Goal: Task Accomplishment & Management: Use online tool/utility

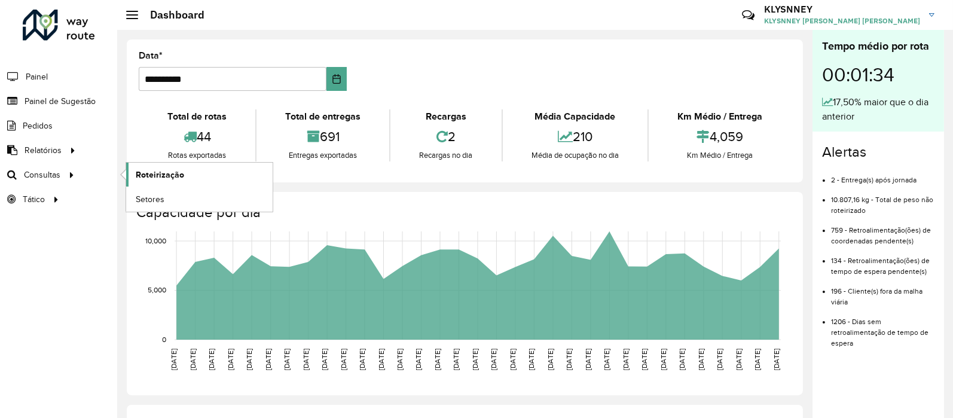
click at [169, 178] on span "Roteirização" at bounding box center [160, 175] width 48 height 13
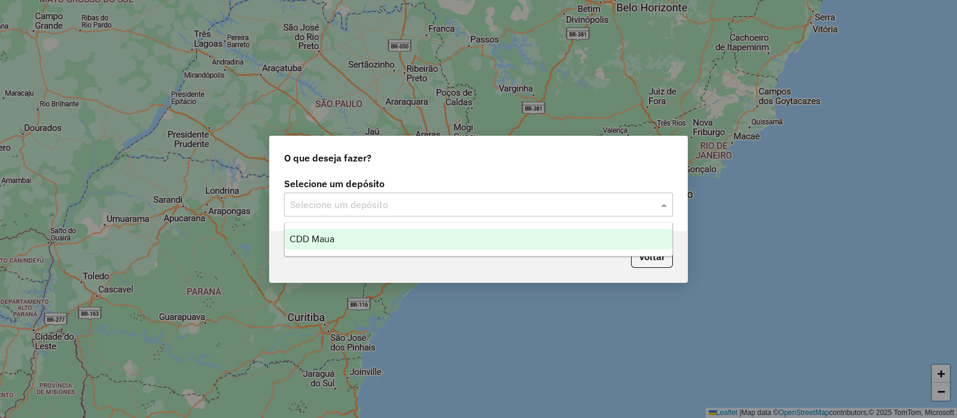
click at [390, 214] on div "Selecione um depósito" at bounding box center [478, 205] width 389 height 24
click at [351, 244] on div "CDD Maua" at bounding box center [479, 239] width 388 height 20
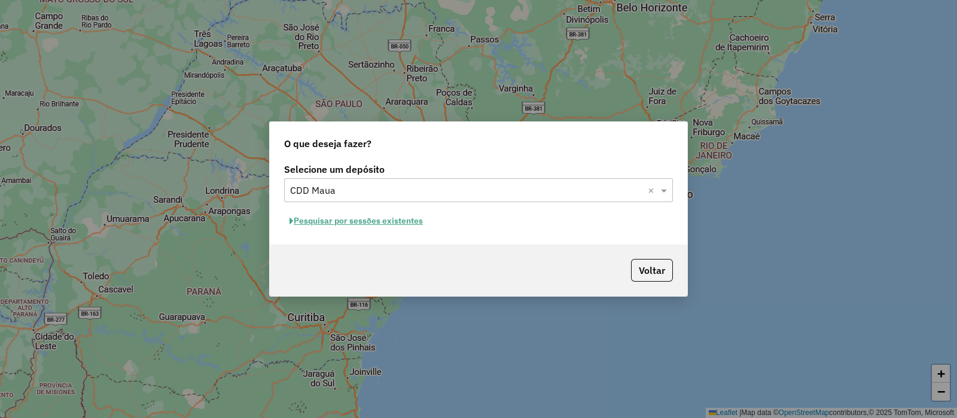
click at [372, 216] on button "Pesquisar por sessões existentes" at bounding box center [356, 221] width 144 height 19
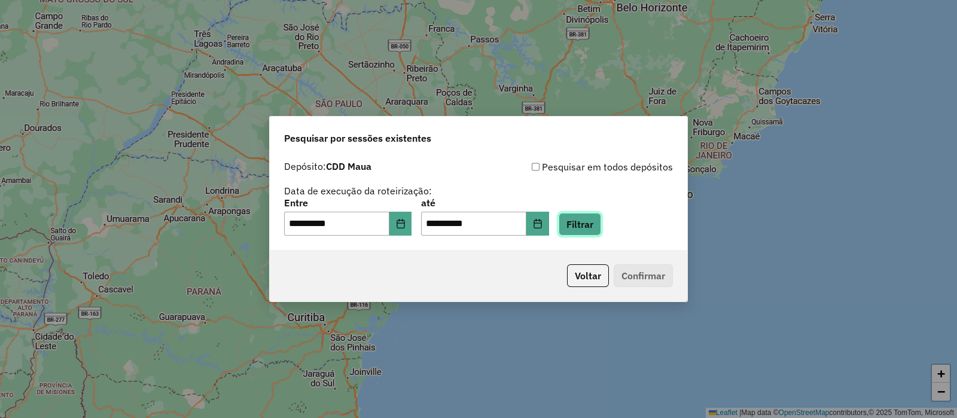
click at [584, 226] on button "Filtrar" at bounding box center [580, 224] width 42 height 23
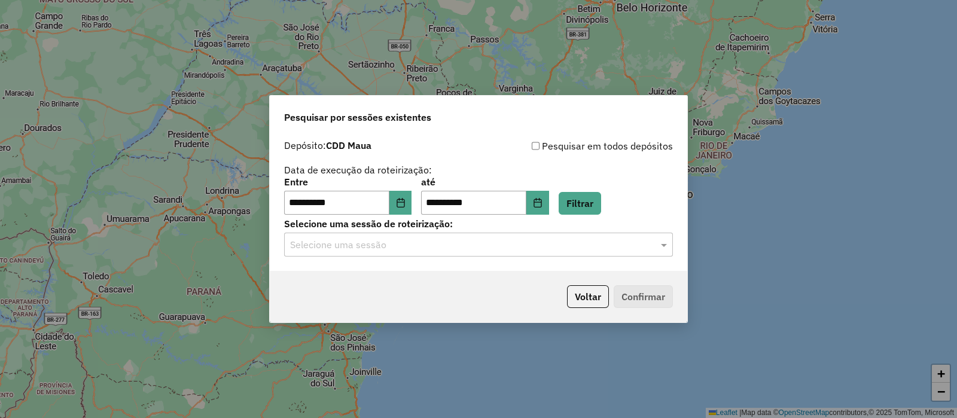
click at [412, 245] on input "text" at bounding box center [466, 245] width 353 height 14
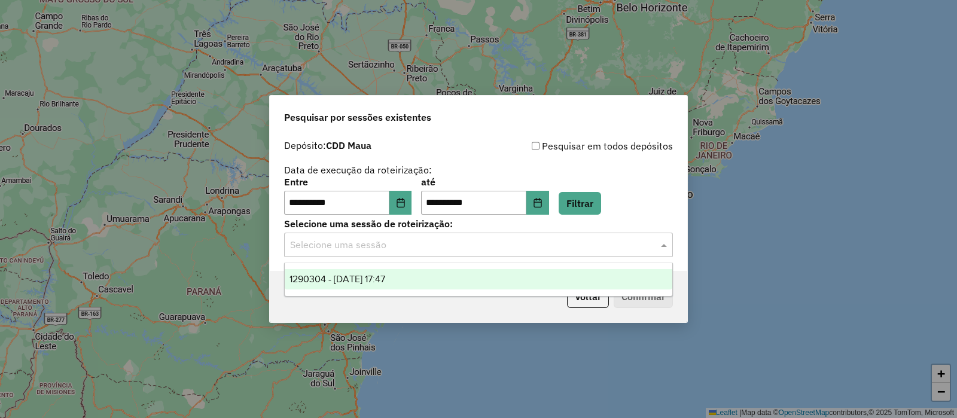
click at [370, 279] on span "1290304 - 08/10/2025 17:47" at bounding box center [338, 279] width 96 height 10
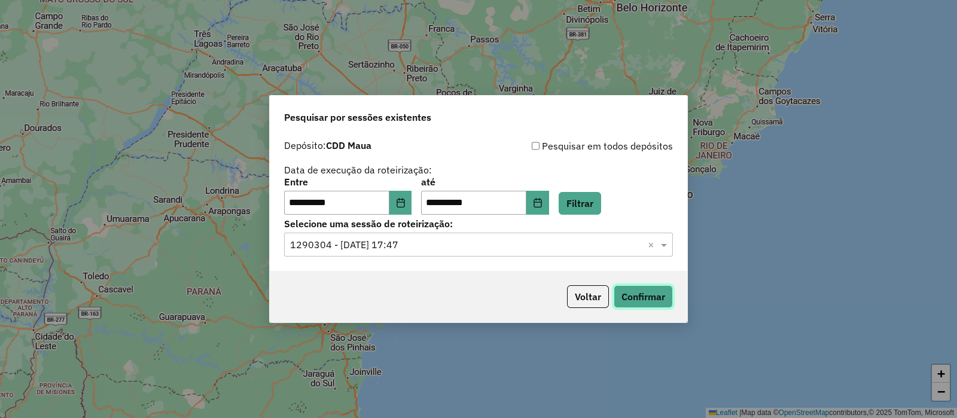
click at [638, 290] on button "Confirmar" at bounding box center [643, 296] width 59 height 23
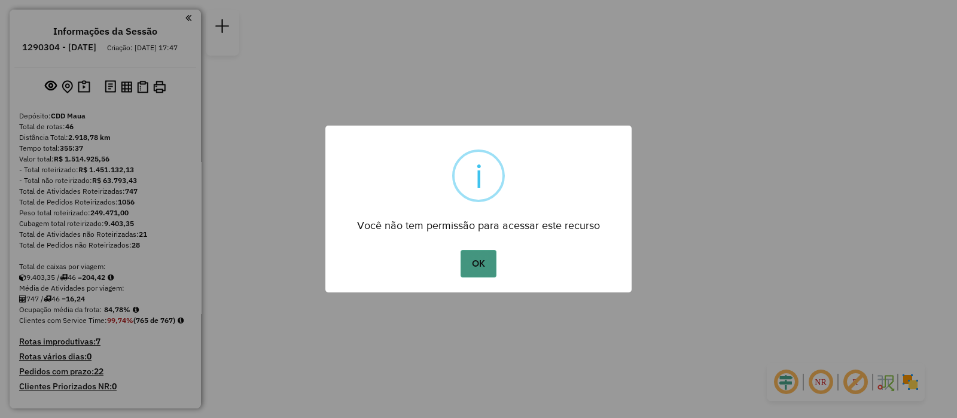
click at [469, 261] on button "OK" at bounding box center [478, 264] width 35 height 28
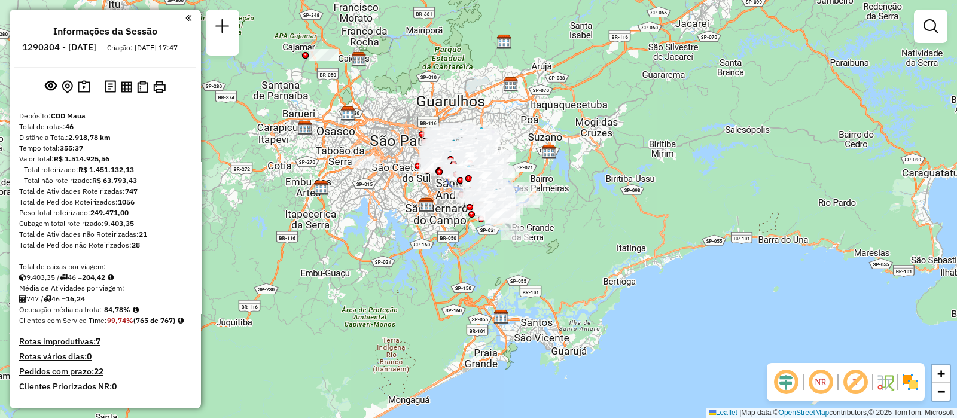
scroll to position [2963, 0]
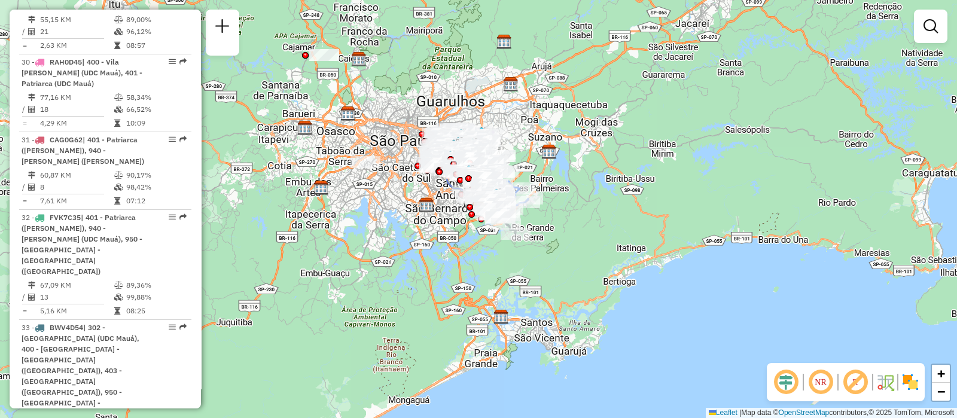
select select "**********"
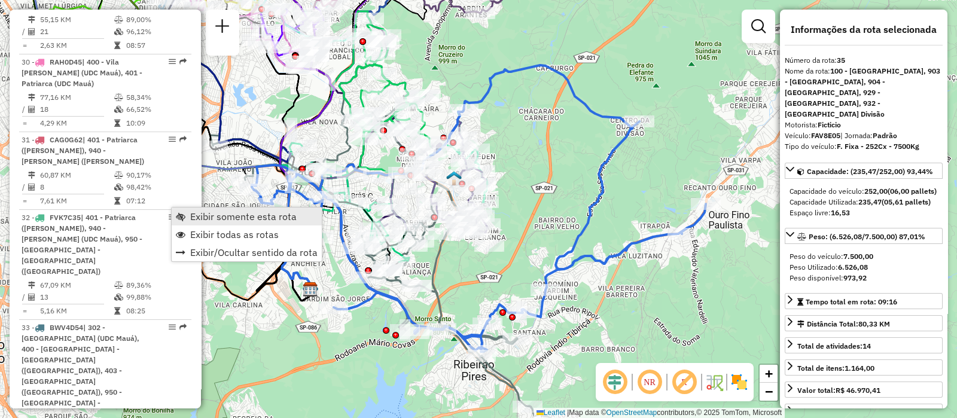
click at [215, 215] on span "Exibir somente esta rota" at bounding box center [243, 217] width 106 height 10
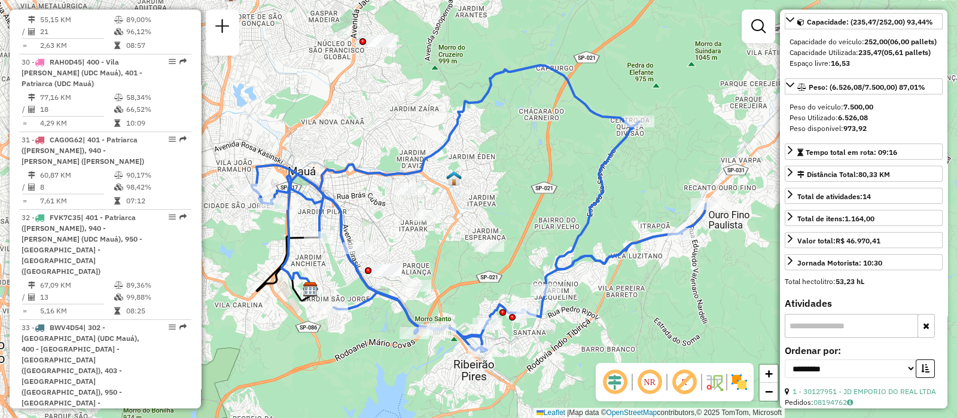
scroll to position [224, 0]
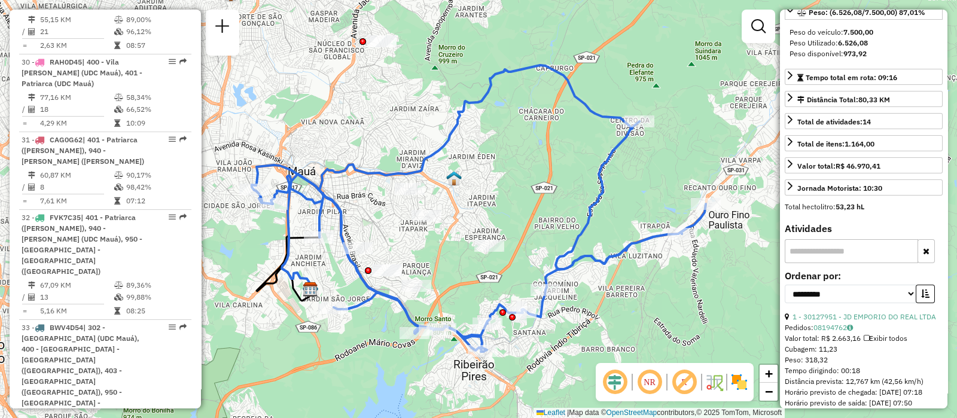
click at [852, 257] on input "text" at bounding box center [851, 251] width 133 height 24
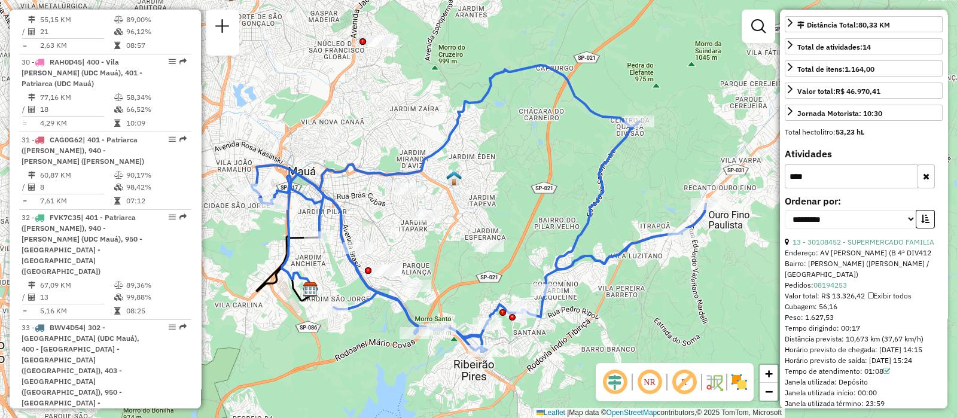
scroll to position [359, 0]
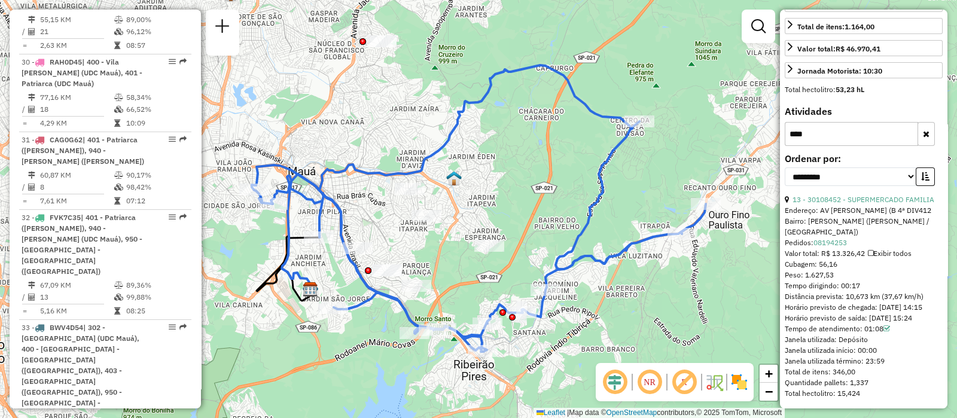
type input "****"
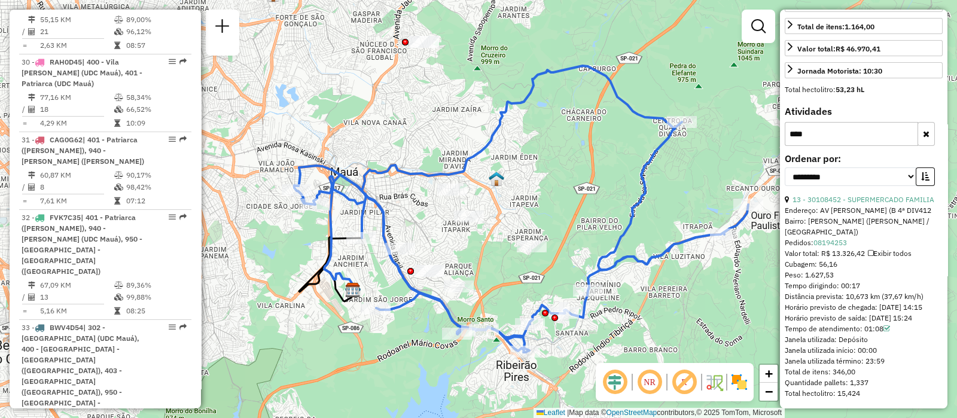
drag, startPoint x: 413, startPoint y: 240, endPoint x: 458, endPoint y: 240, distance: 44.9
click at [458, 240] on div "Janela de atendimento Grade de atendimento Capacidade Transportadoras Veículos …" at bounding box center [478, 209] width 957 height 418
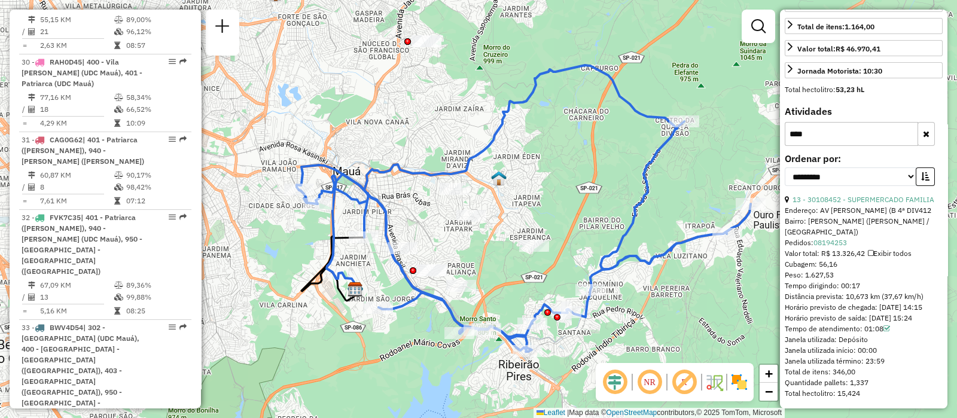
scroll to position [3263, 0]
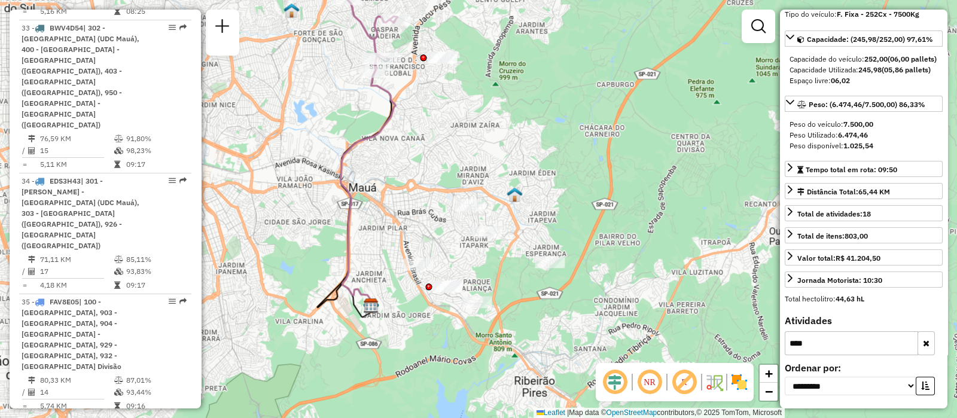
scroll to position [128, 0]
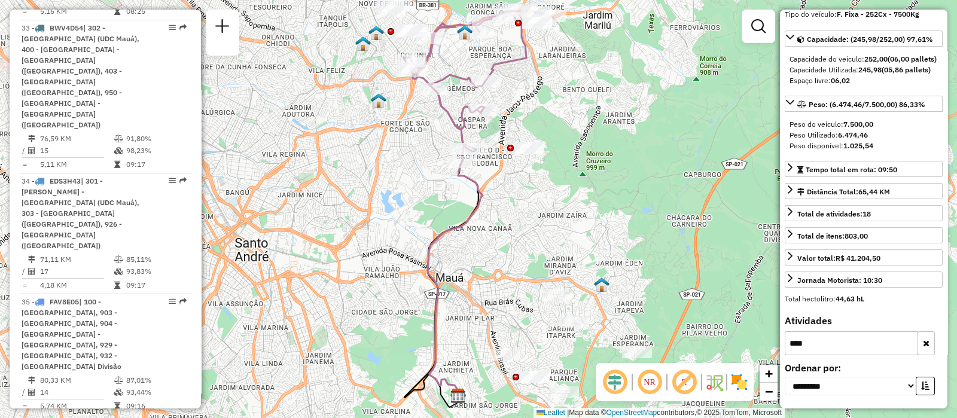
click at [897, 348] on input "****" at bounding box center [851, 343] width 133 height 24
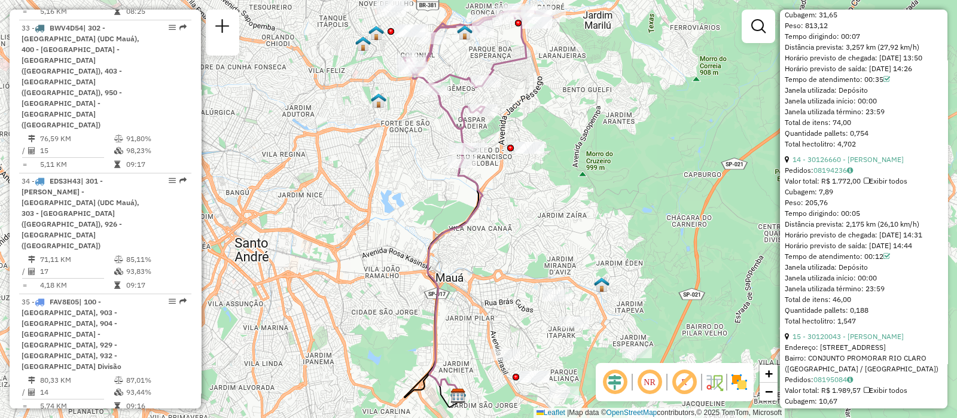
scroll to position [3439, 0]
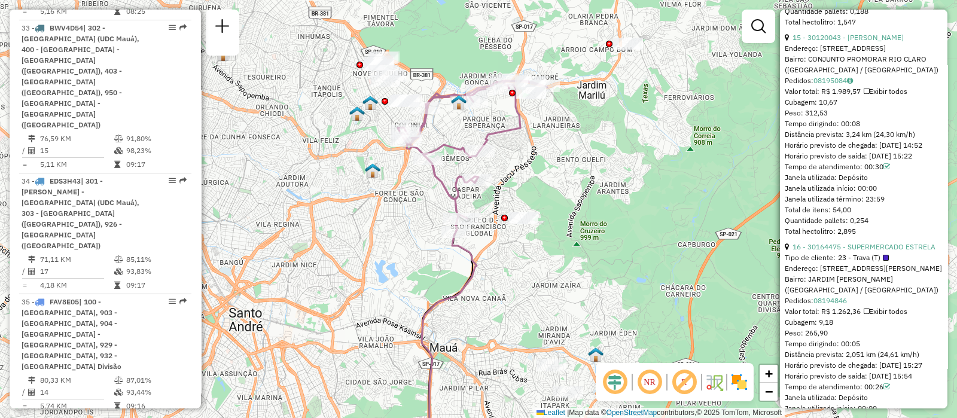
drag, startPoint x: 535, startPoint y: 115, endPoint x: 529, endPoint y: 185, distance: 70.2
click at [529, 185] on div "Janela de atendimento Grade de atendimento Capacidade Transportadoras Veículos …" at bounding box center [478, 209] width 957 height 418
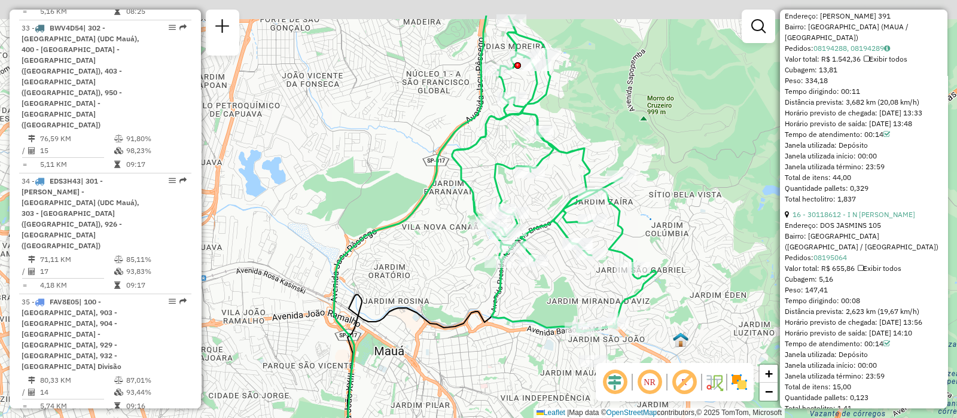
drag, startPoint x: 674, startPoint y: 162, endPoint x: 673, endPoint y: 213, distance: 50.8
click at [673, 213] on div "Janela de atendimento Grade de atendimento Capacidade Transportadoras Veículos …" at bounding box center [478, 209] width 957 height 418
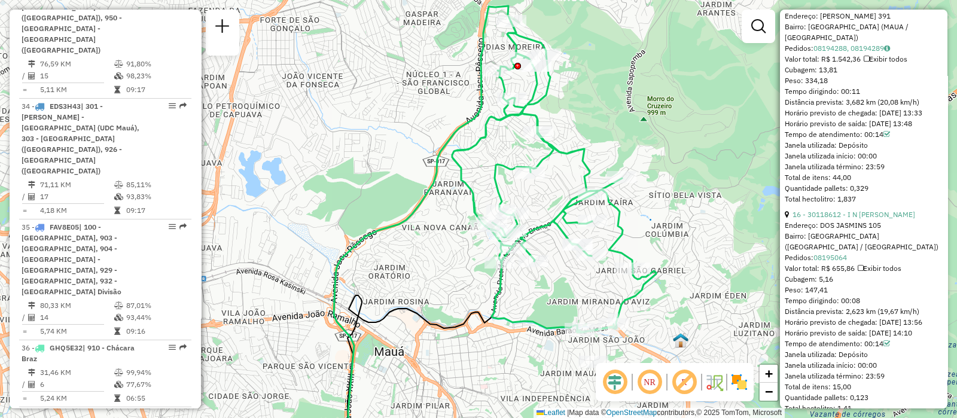
scroll to position [3413, 0]
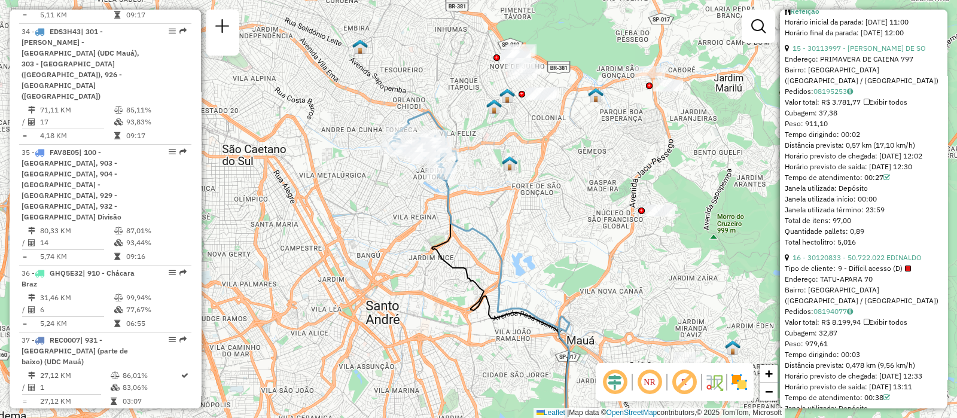
drag, startPoint x: 389, startPoint y: 169, endPoint x: 413, endPoint y: 249, distance: 83.6
click at [413, 266] on div "Janela de atendimento Grade de atendimento Capacidade Transportadoras Veículos …" at bounding box center [478, 209] width 957 height 418
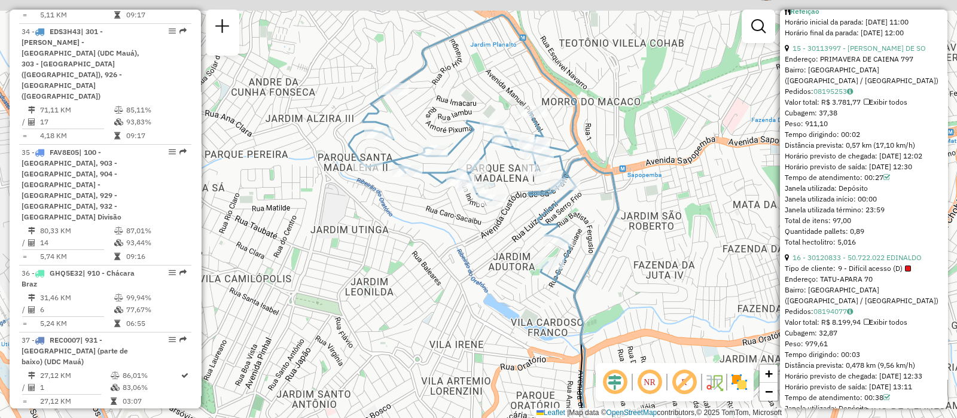
drag, startPoint x: 422, startPoint y: 198, endPoint x: 425, endPoint y: 245, distance: 46.8
click at [425, 245] on div "Janela de atendimento Grade de atendimento Capacidade Transportadoras Veículos …" at bounding box center [478, 209] width 957 height 418
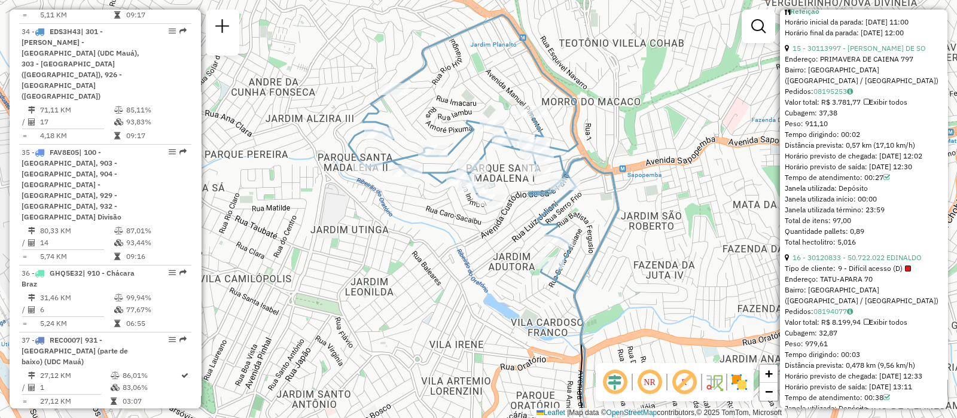
scroll to position [3487, 0]
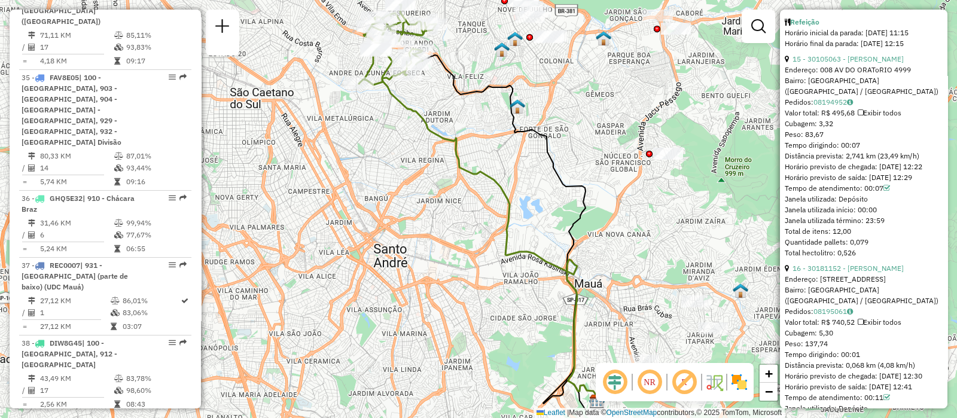
scroll to position [3562, 0]
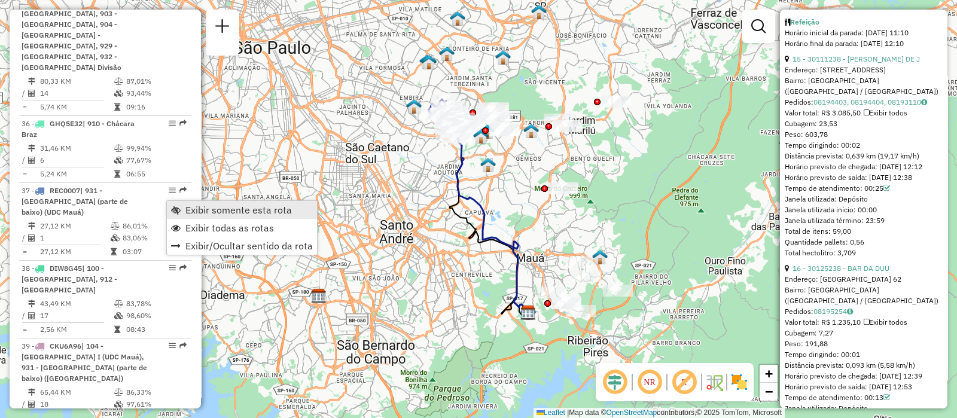
click at [214, 207] on span "Exibir somente esta rota" at bounding box center [238, 210] width 106 height 10
click at [198, 228] on span "Exibir todas as rotas" at bounding box center [232, 227] width 89 height 10
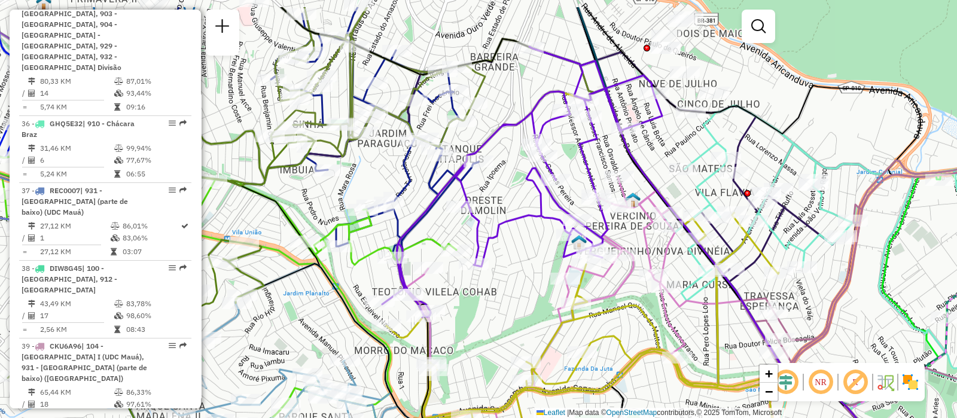
drag, startPoint x: 573, startPoint y: 249, endPoint x: 515, endPoint y: 298, distance: 75.6
click at [515, 298] on div "Janela de atendimento Grade de atendimento Capacidade Transportadoras Veículos …" at bounding box center [478, 209] width 957 height 418
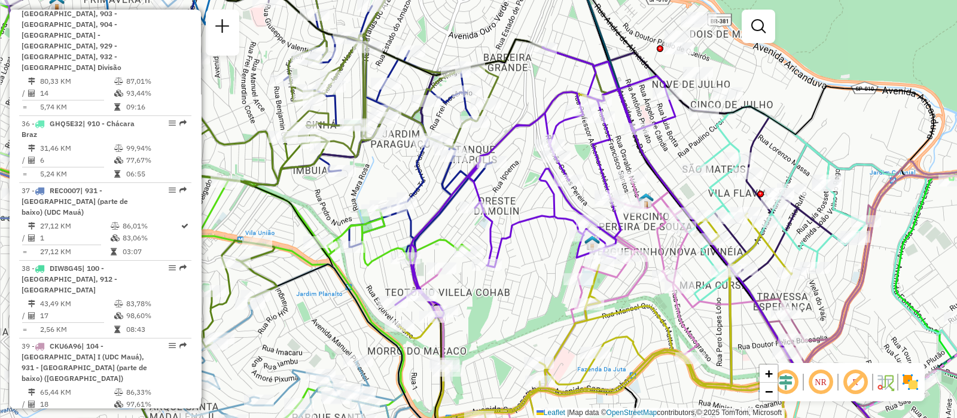
drag, startPoint x: 497, startPoint y: 279, endPoint x: 510, endPoint y: 279, distance: 13.2
click at [510, 279] on div "Janela de atendimento Grade de atendimento Capacidade Transportadoras Veículos …" at bounding box center [478, 209] width 957 height 418
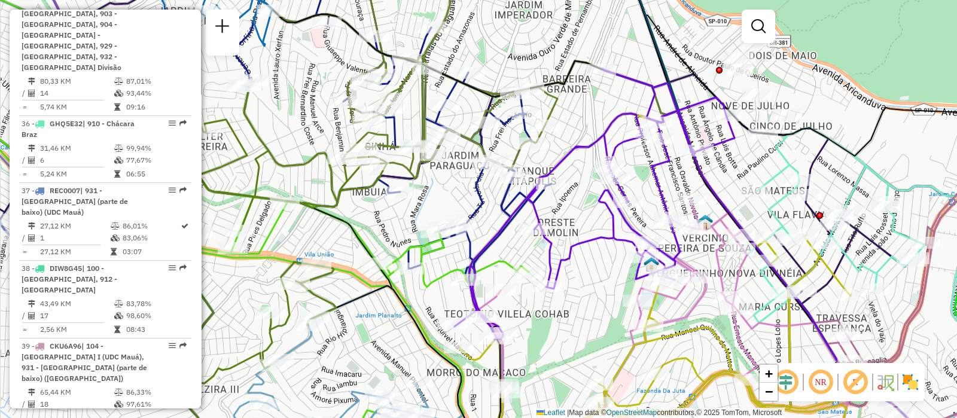
drag, startPoint x: 508, startPoint y: 213, endPoint x: 568, endPoint y: 234, distance: 63.0
click at [568, 234] on div "Janela de atendimento Grade de atendimento Capacidade Transportadoras Veículos …" at bounding box center [478, 209] width 957 height 418
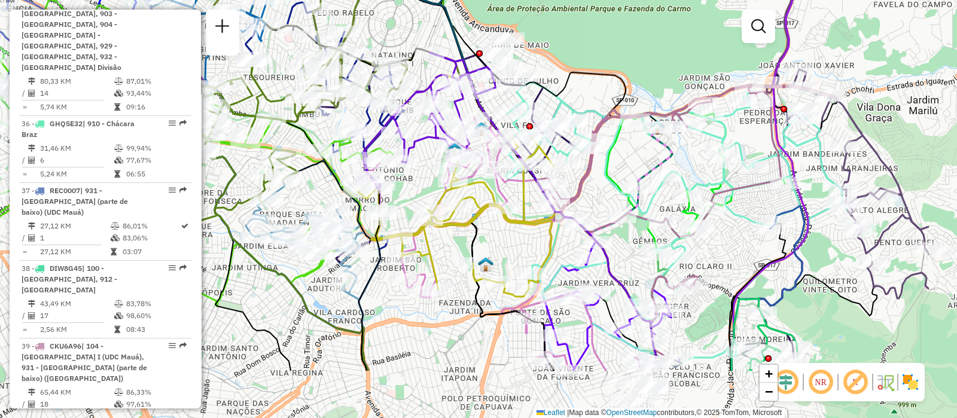
drag, startPoint x: 576, startPoint y: 336, endPoint x: 452, endPoint y: 247, distance: 152.2
click at [452, 247] on div "Janela de atendimento Grade de atendimento Capacidade Transportadoras Veículos …" at bounding box center [478, 209] width 957 height 418
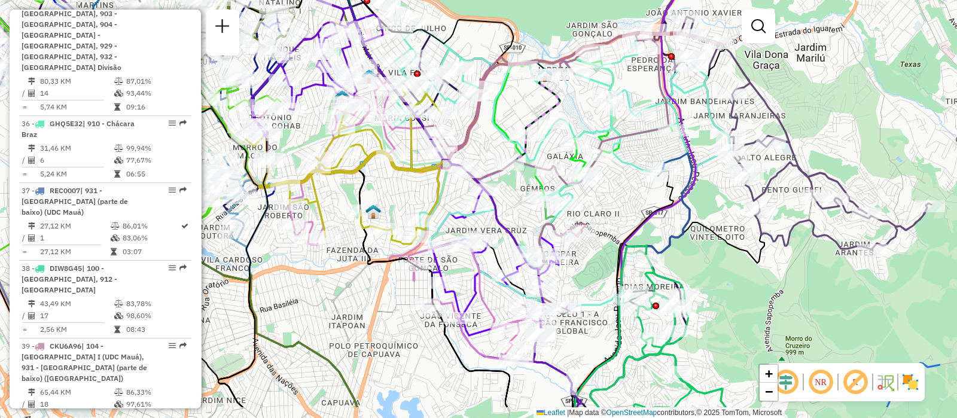
drag, startPoint x: 502, startPoint y: 335, endPoint x: 389, endPoint y: 282, distance: 124.2
click at [389, 282] on div "Janela de atendimento Grade de atendimento Capacidade Transportadoras Veículos …" at bounding box center [478, 209] width 957 height 418
